Goal: Book appointment/travel/reservation

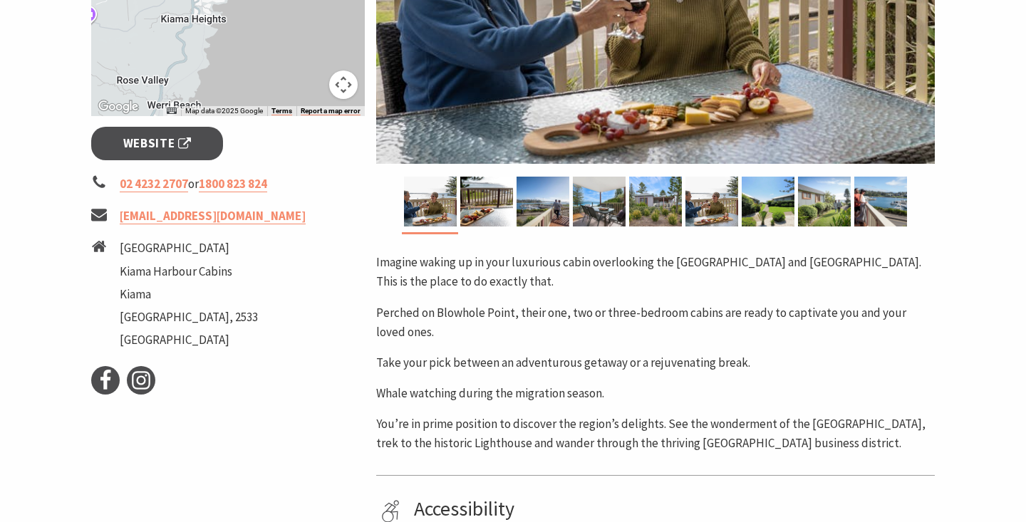
scroll to position [470, 0]
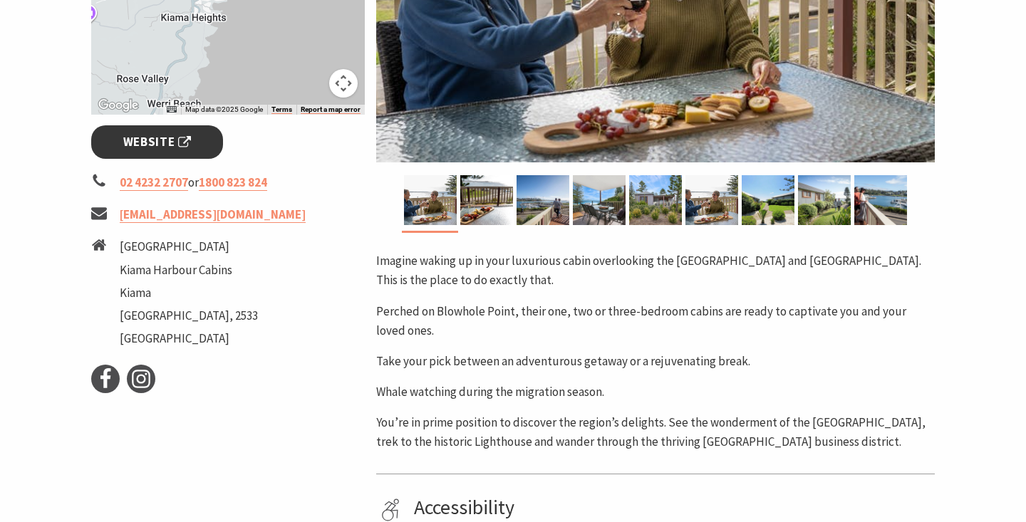
click at [212, 132] on link "Website" at bounding box center [157, 142] width 132 height 34
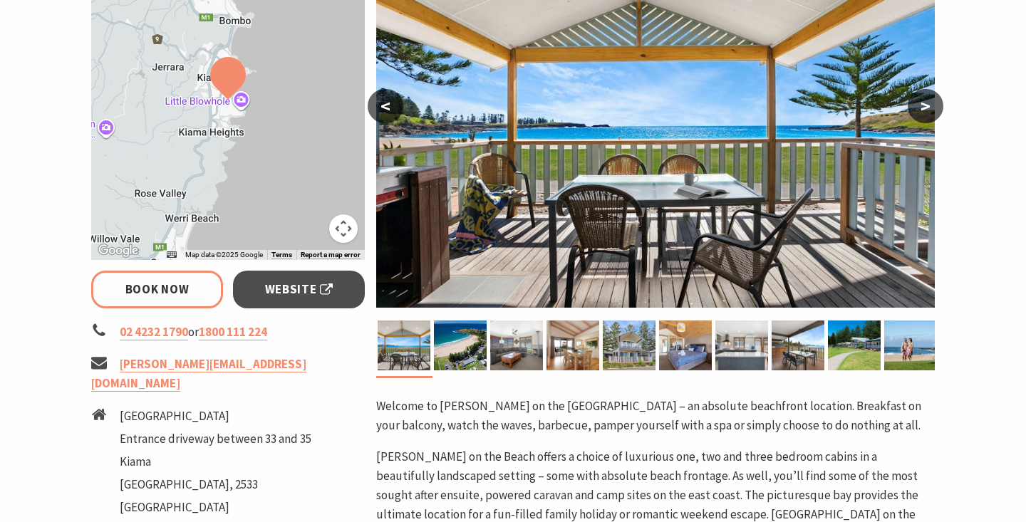
scroll to position [326, 0]
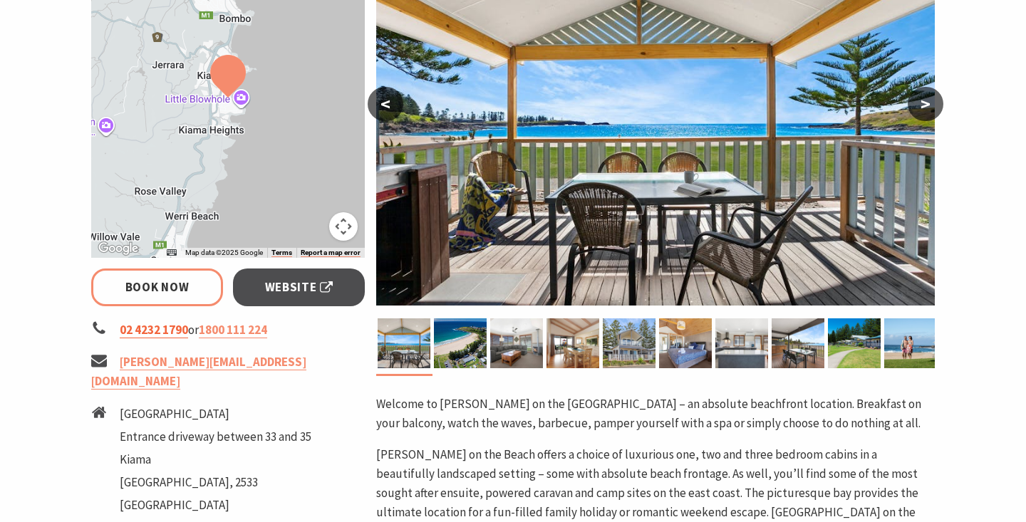
select select "3"
select select "2"
click at [303, 302] on link "Website" at bounding box center [299, 288] width 132 height 38
select select "3"
